Goal: Task Accomplishment & Management: Use online tool/utility

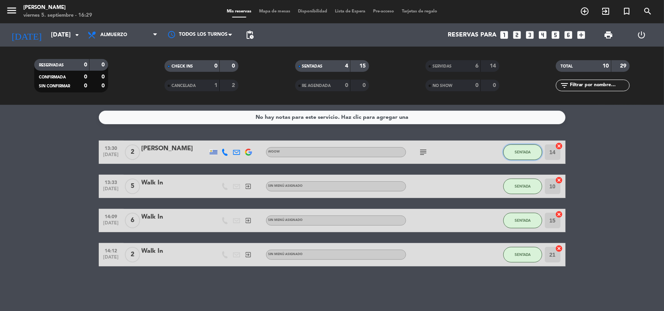
click at [527, 154] on span "SENTADA" at bounding box center [522, 152] width 16 height 4
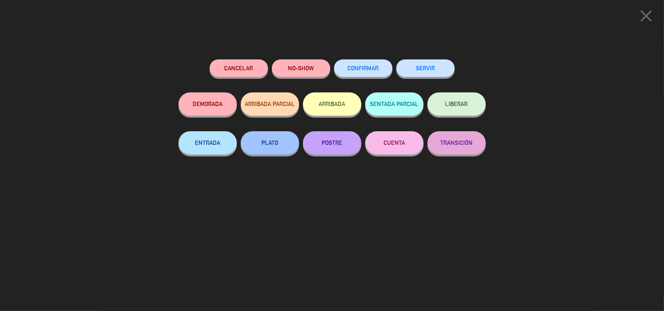
click at [428, 72] on button "SERVIR" at bounding box center [425, 67] width 58 height 17
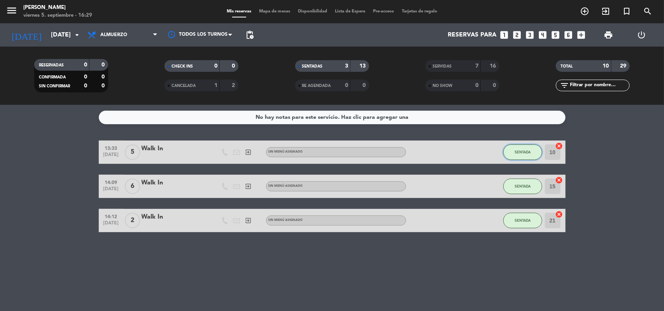
click at [519, 154] on span "SENTADA" at bounding box center [522, 152] width 16 height 4
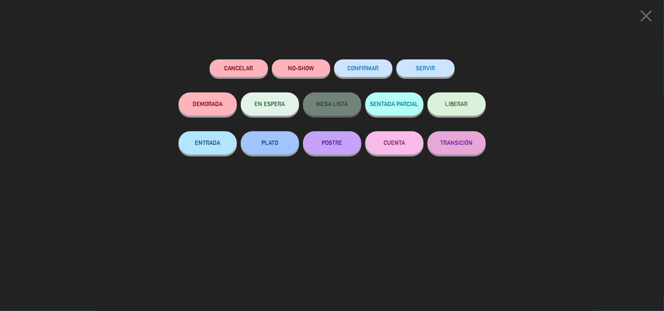
click at [448, 77] on div "SERVIR" at bounding box center [425, 75] width 58 height 33
click at [444, 71] on button "SERVIR" at bounding box center [425, 67] width 58 height 17
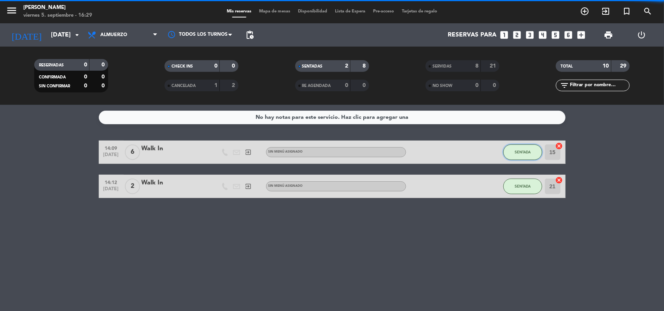
click at [515, 157] on button "SENTADA" at bounding box center [522, 153] width 39 height 16
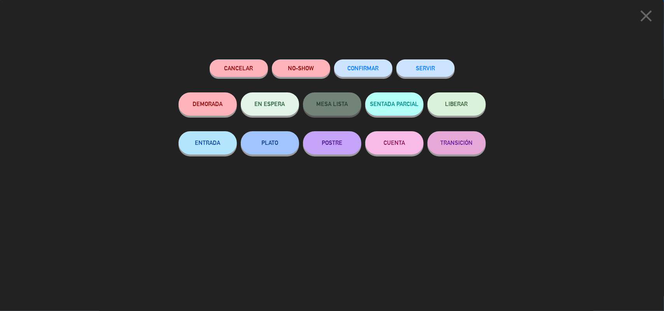
click at [440, 70] on button "SERVIR" at bounding box center [425, 67] width 58 height 17
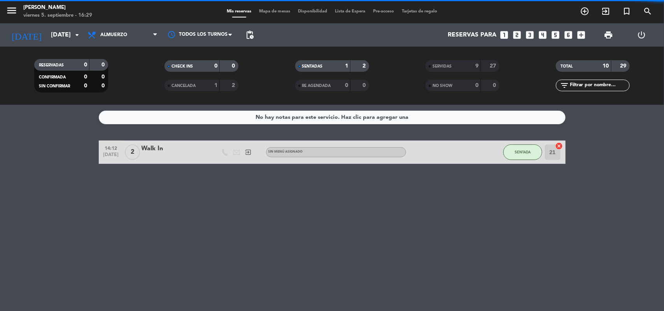
click at [529, 188] on div "No hay notas para este servicio. Haz clic para agregar una 14:12 [DATE] 2 Walk …" at bounding box center [332, 208] width 664 height 206
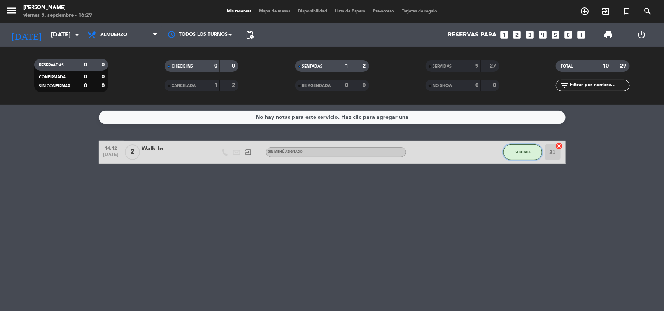
click at [522, 154] on span "SENTADA" at bounding box center [522, 152] width 16 height 4
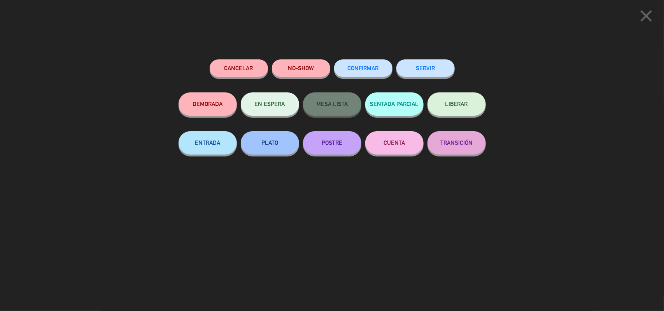
click at [430, 62] on button "SERVIR" at bounding box center [425, 67] width 58 height 17
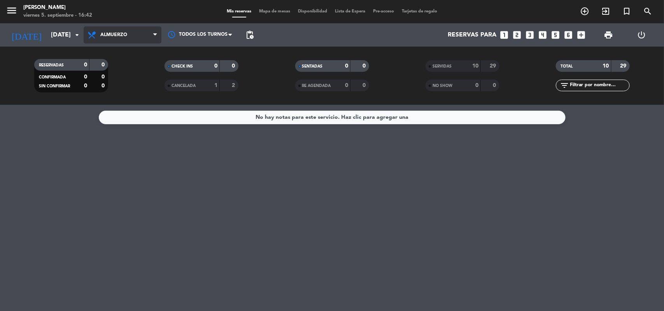
click at [124, 33] on span "Almuerzo" at bounding box center [113, 34] width 27 height 5
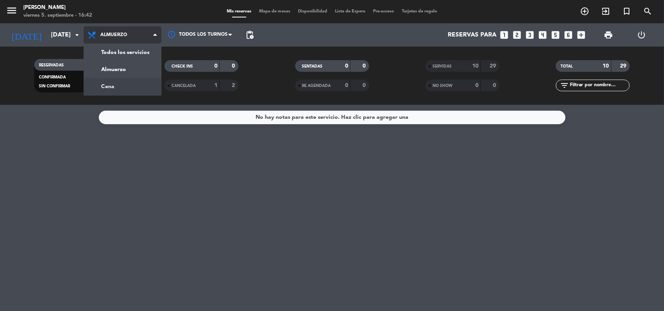
click at [133, 90] on div "menu [PERSON_NAME][DATE] 5. septiembre - 16:42 Mis reservas Mapa de mesas Dispo…" at bounding box center [332, 52] width 664 height 105
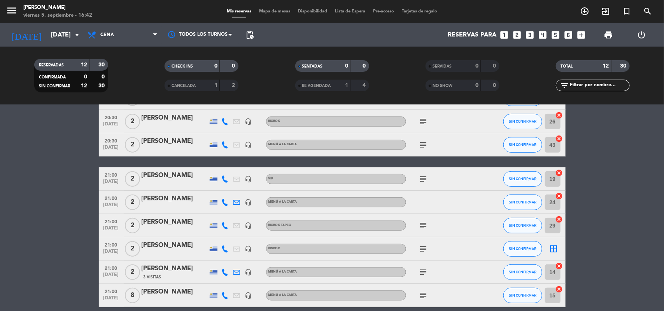
scroll to position [181, 0]
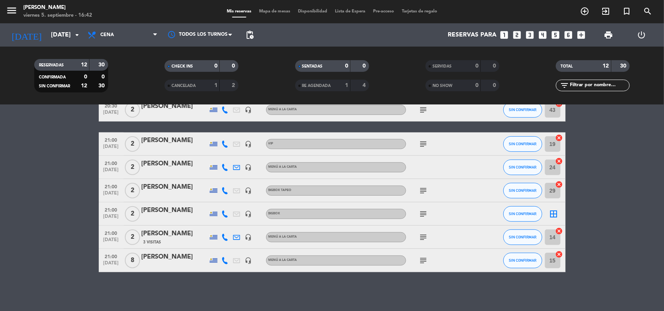
click at [31, 168] on bookings-row "19:30 [DATE] 2 [PERSON_NAME] MENÚ A LA CARTA SIN CONFIRMAR 11 cancel 19:30 [DAT…" at bounding box center [332, 116] width 664 height 313
